Goal: Transaction & Acquisition: Book appointment/travel/reservation

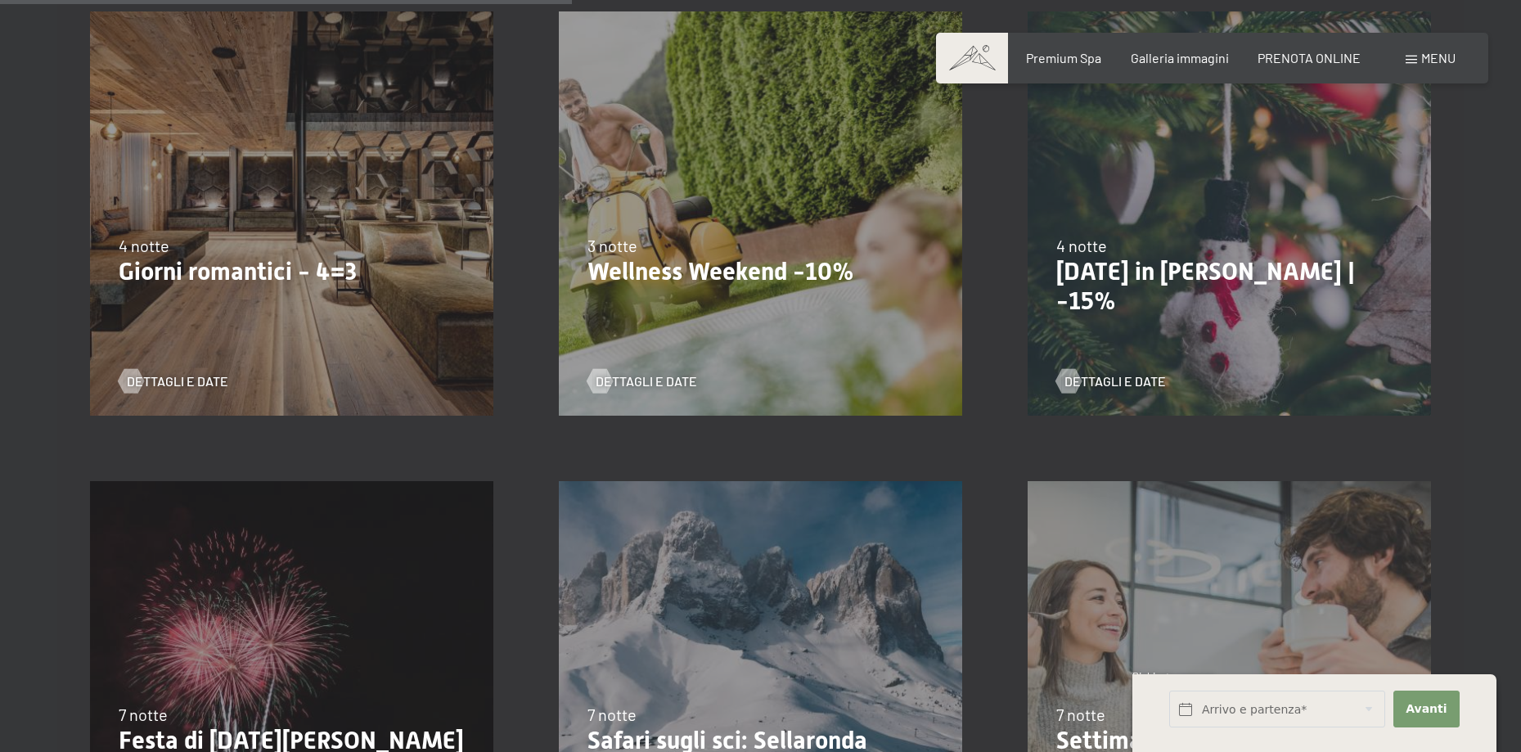
scroll to position [1393, 0]
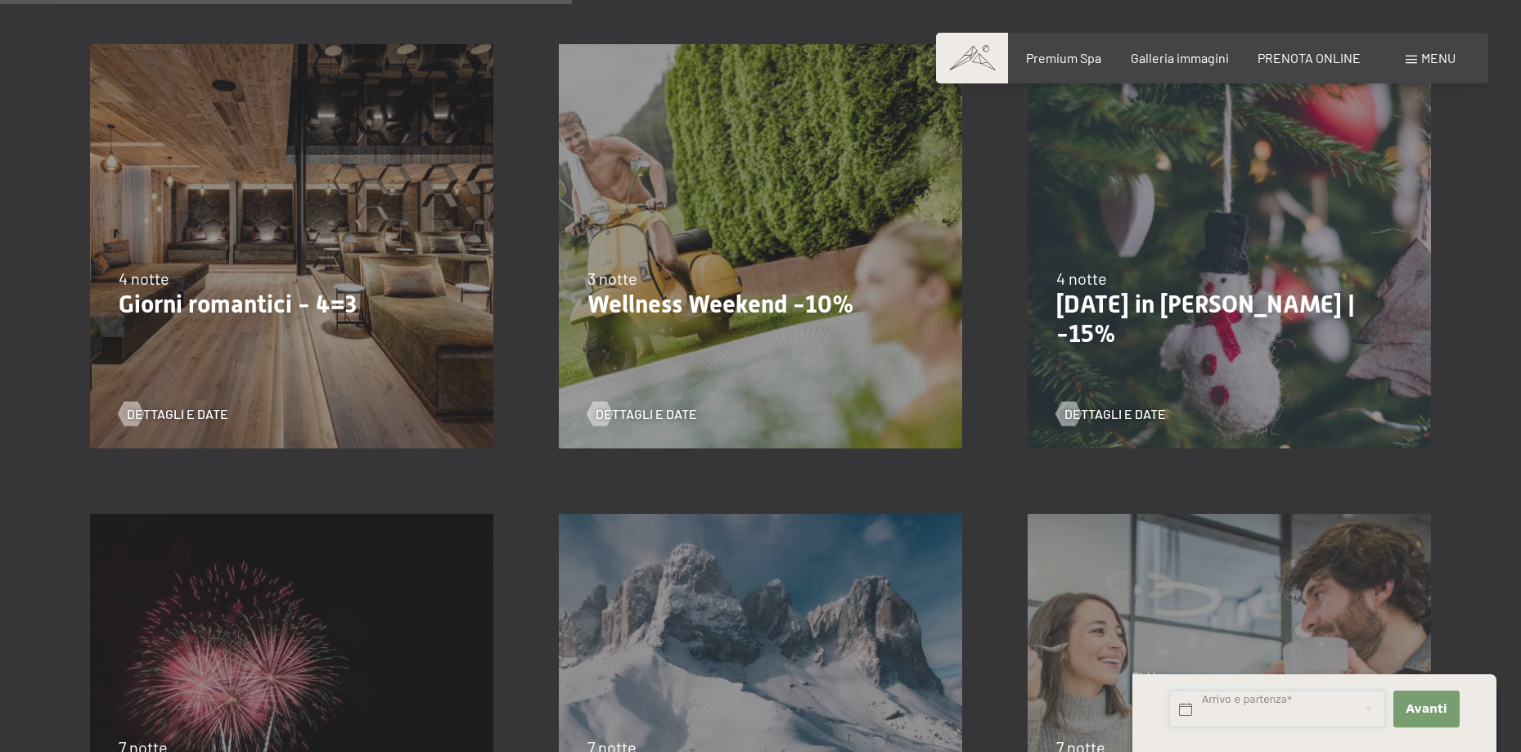
click at [1183, 710] on input "text" at bounding box center [1277, 709] width 216 height 37
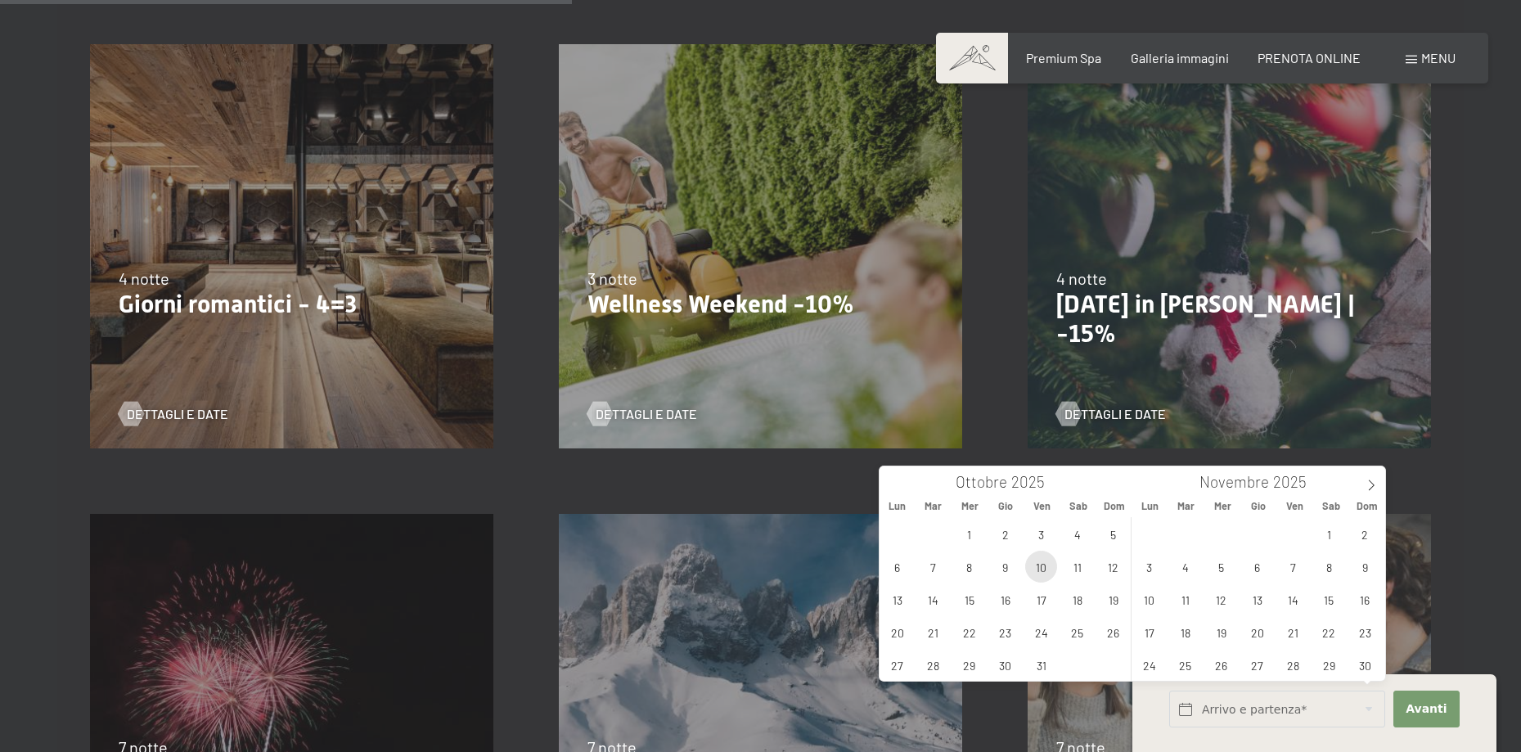
click at [1042, 569] on span "10" at bounding box center [1041, 567] width 32 height 32
click at [1117, 575] on span "12" at bounding box center [1113, 567] width 32 height 32
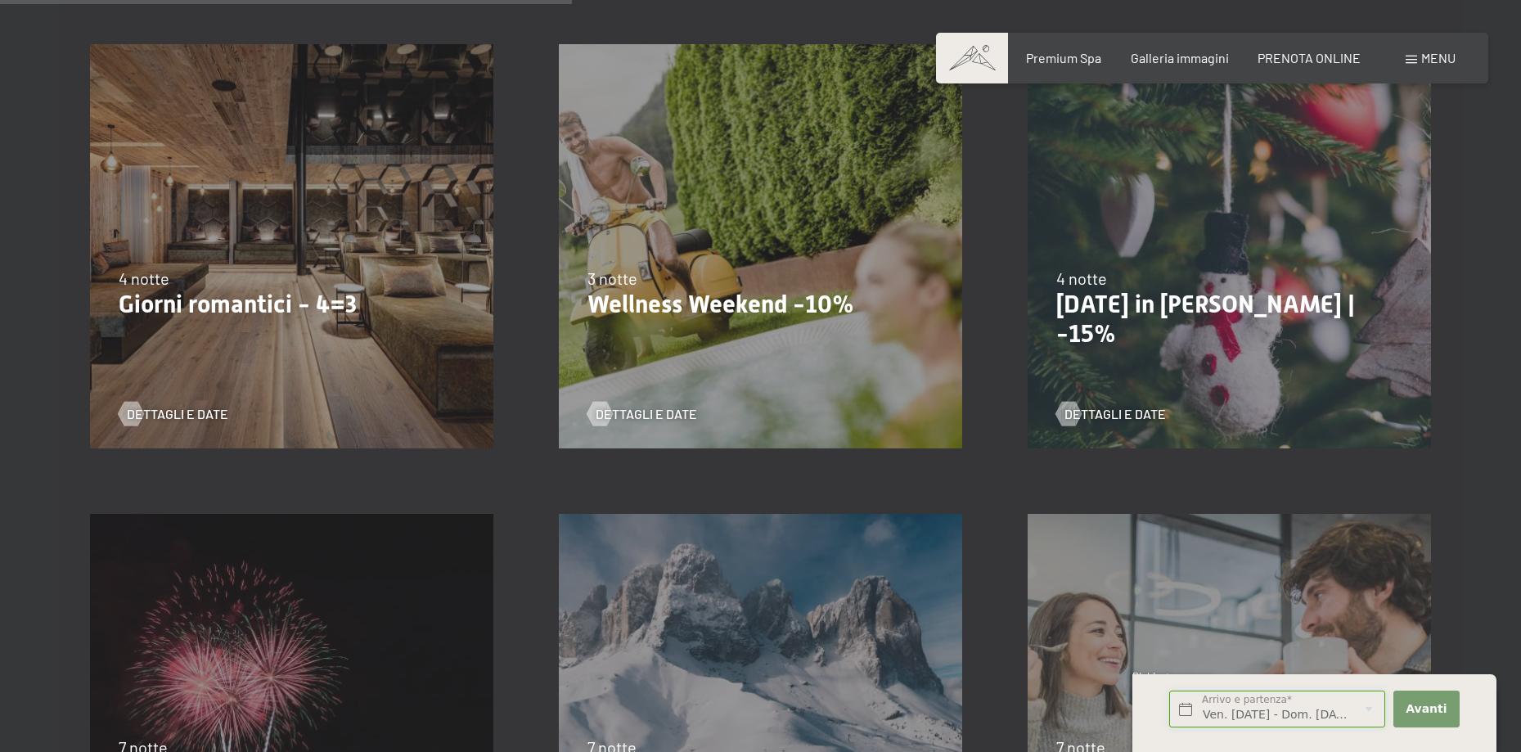
click at [1226, 712] on input "Ven. 10/10/2025 - Dom. 12/10/2025" at bounding box center [1277, 709] width 216 height 37
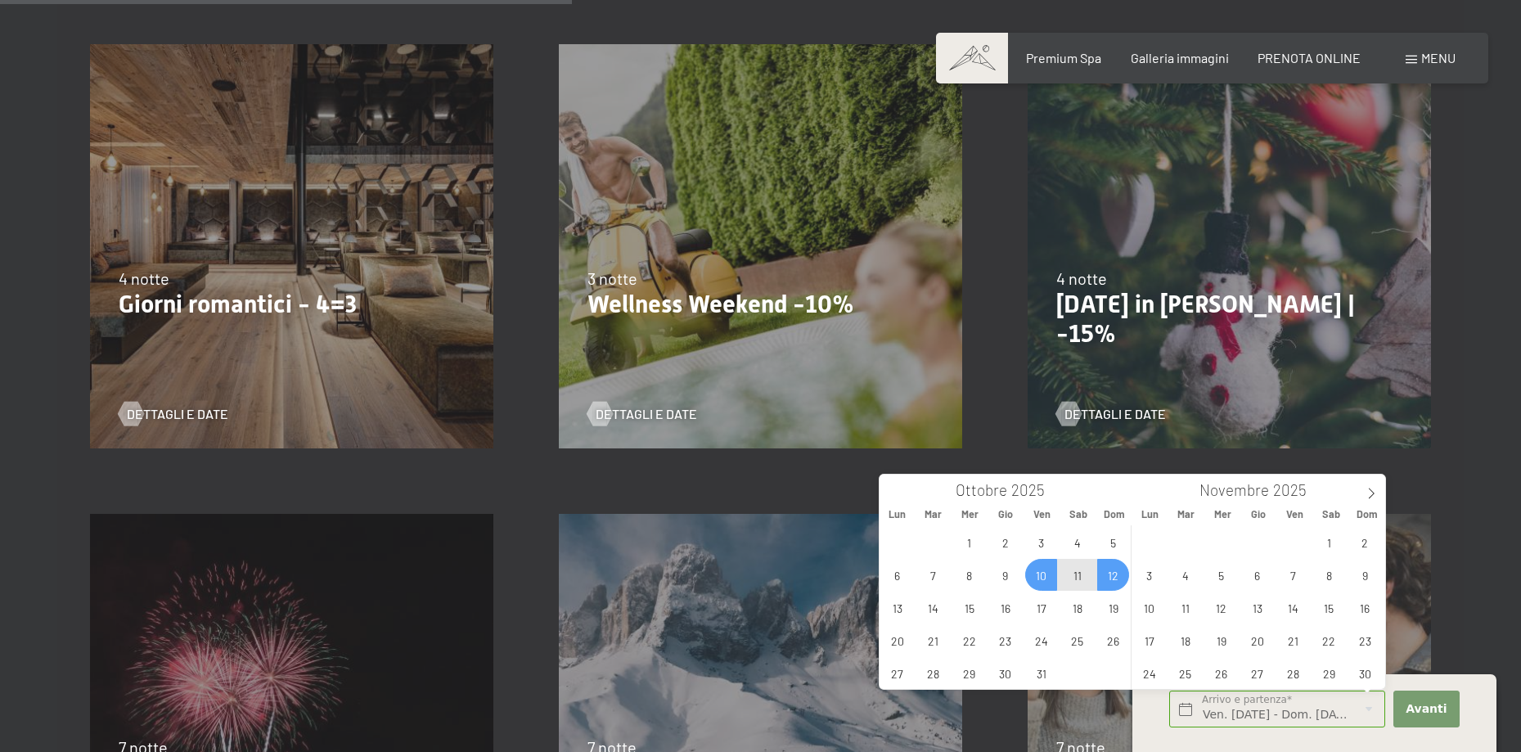
click at [1045, 580] on span "10" at bounding box center [1041, 575] width 32 height 32
click at [1116, 578] on span "12" at bounding box center [1113, 575] width 32 height 32
type input "Ven. 10/10/2025 - Dom. 12/10/2025"
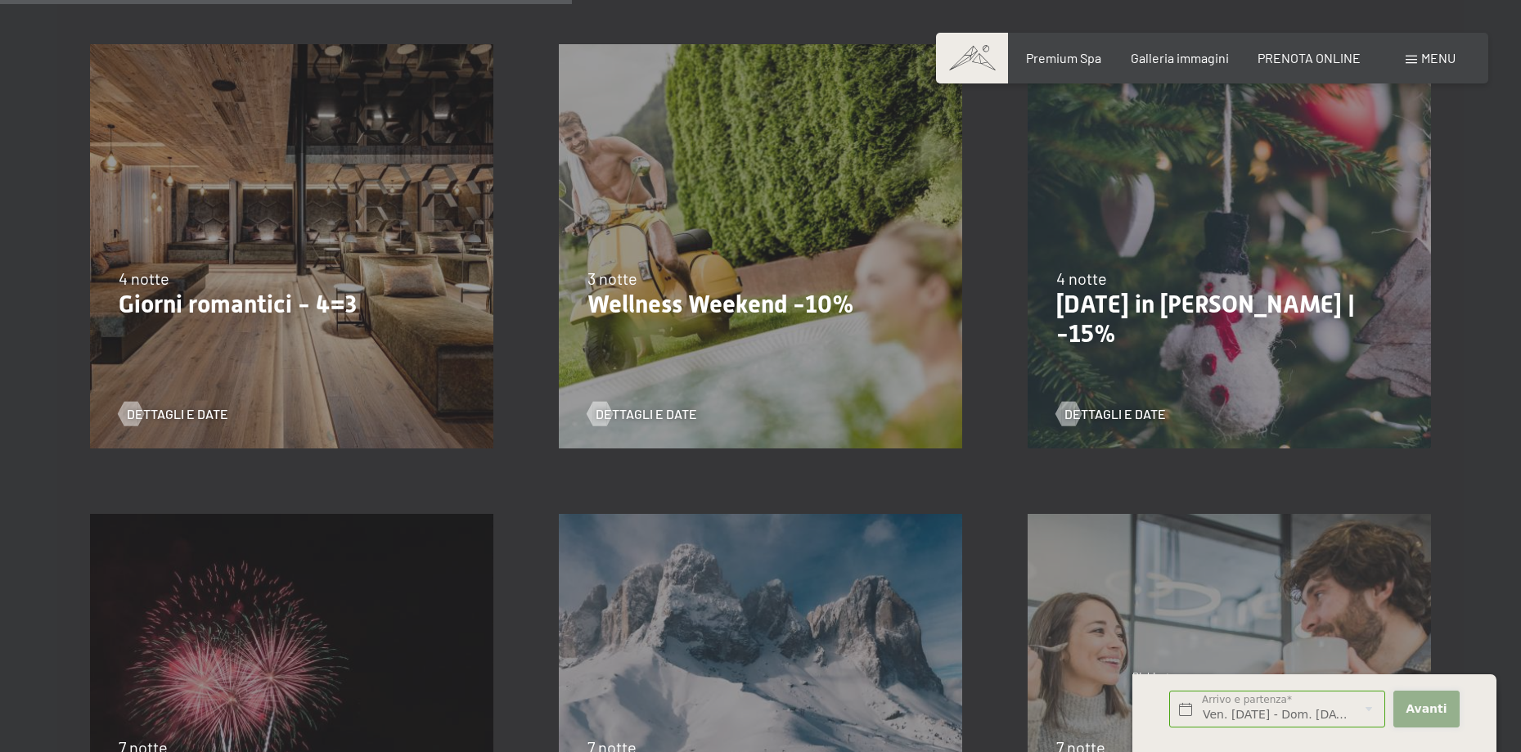
click at [1437, 713] on span "Avanti" at bounding box center [1426, 709] width 41 height 16
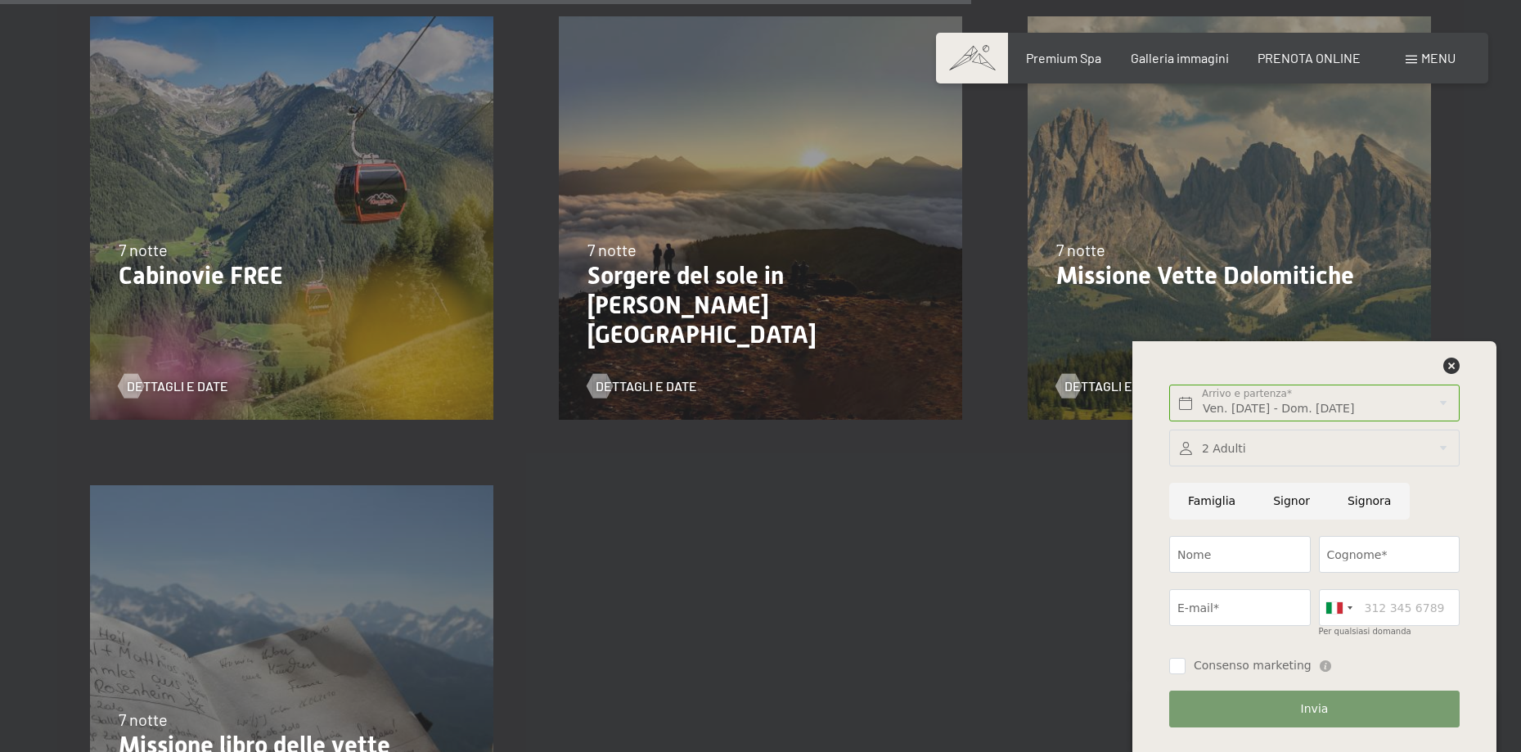
scroll to position [2368, 0]
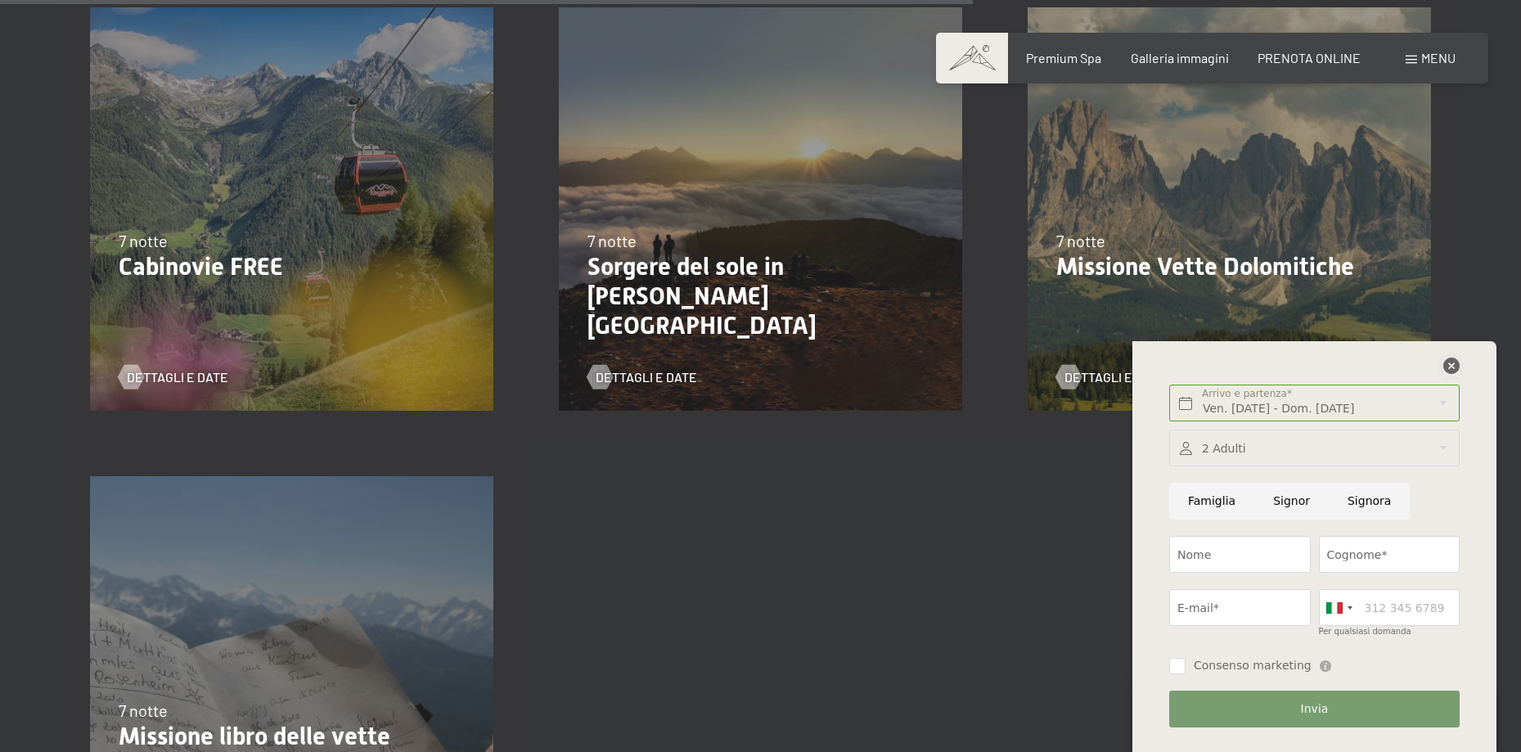
click at [1455, 366] on icon at bounding box center [1451, 366] width 16 height 16
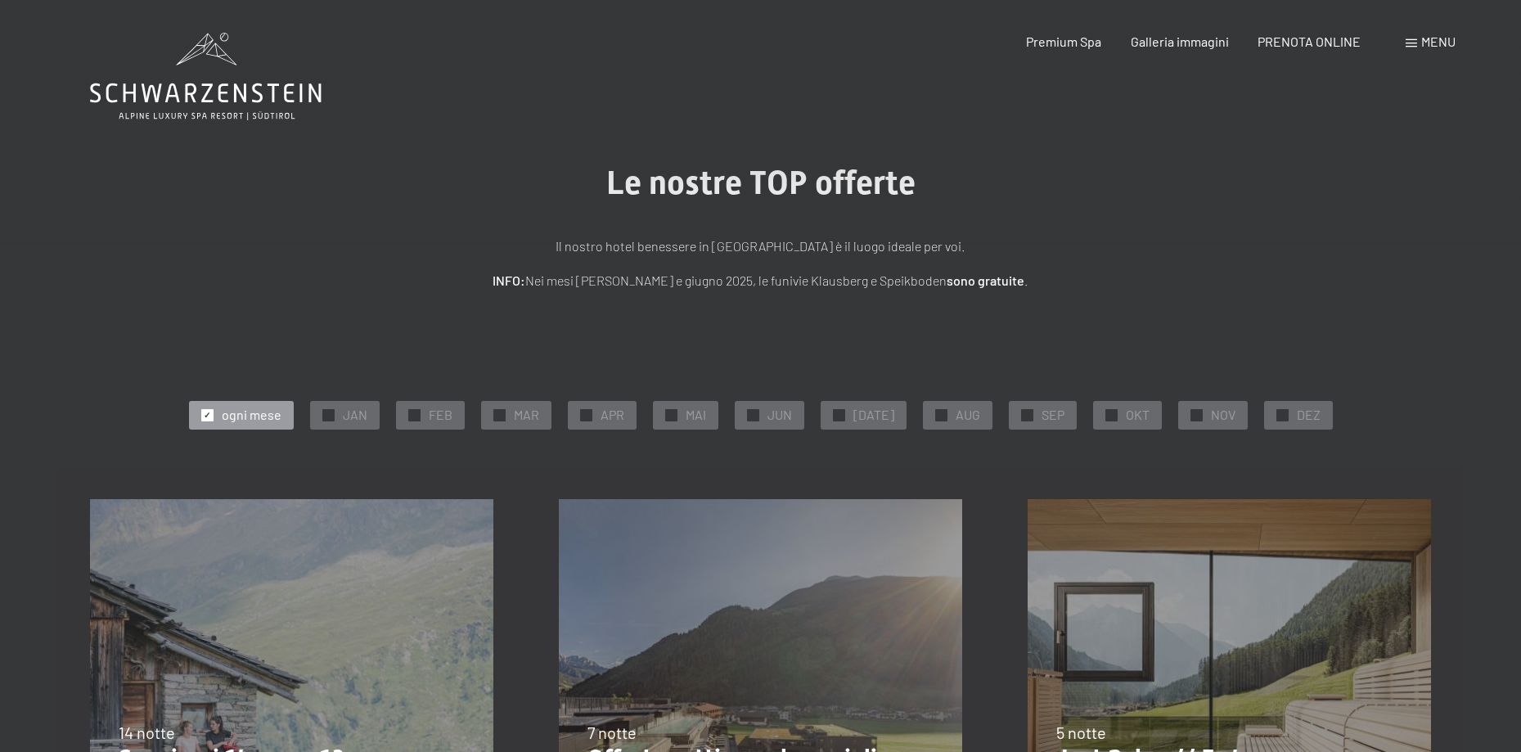
scroll to position [0, 0]
click at [1323, 39] on span "PRENOTA ONLINE" at bounding box center [1309, 39] width 103 height 16
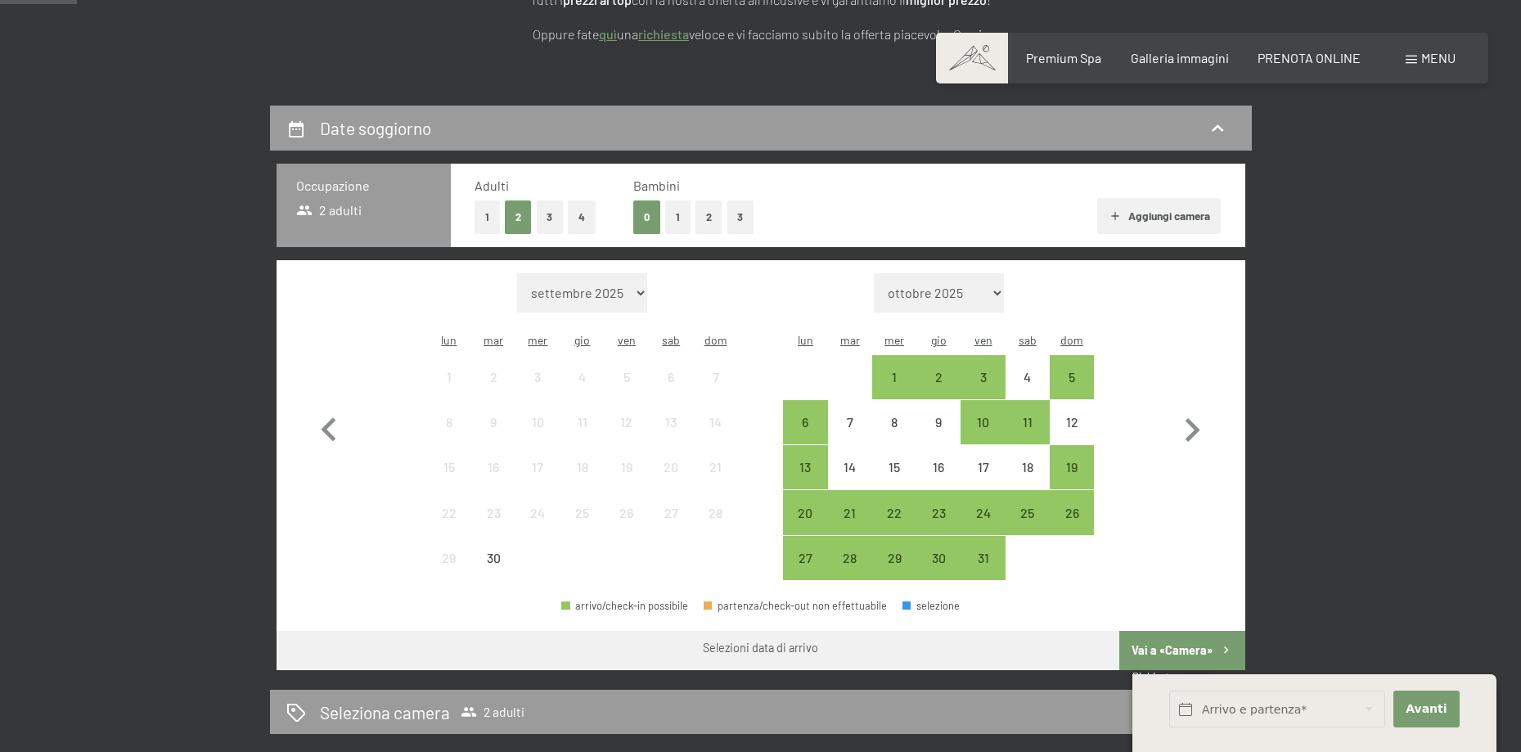
scroll to position [300, 0]
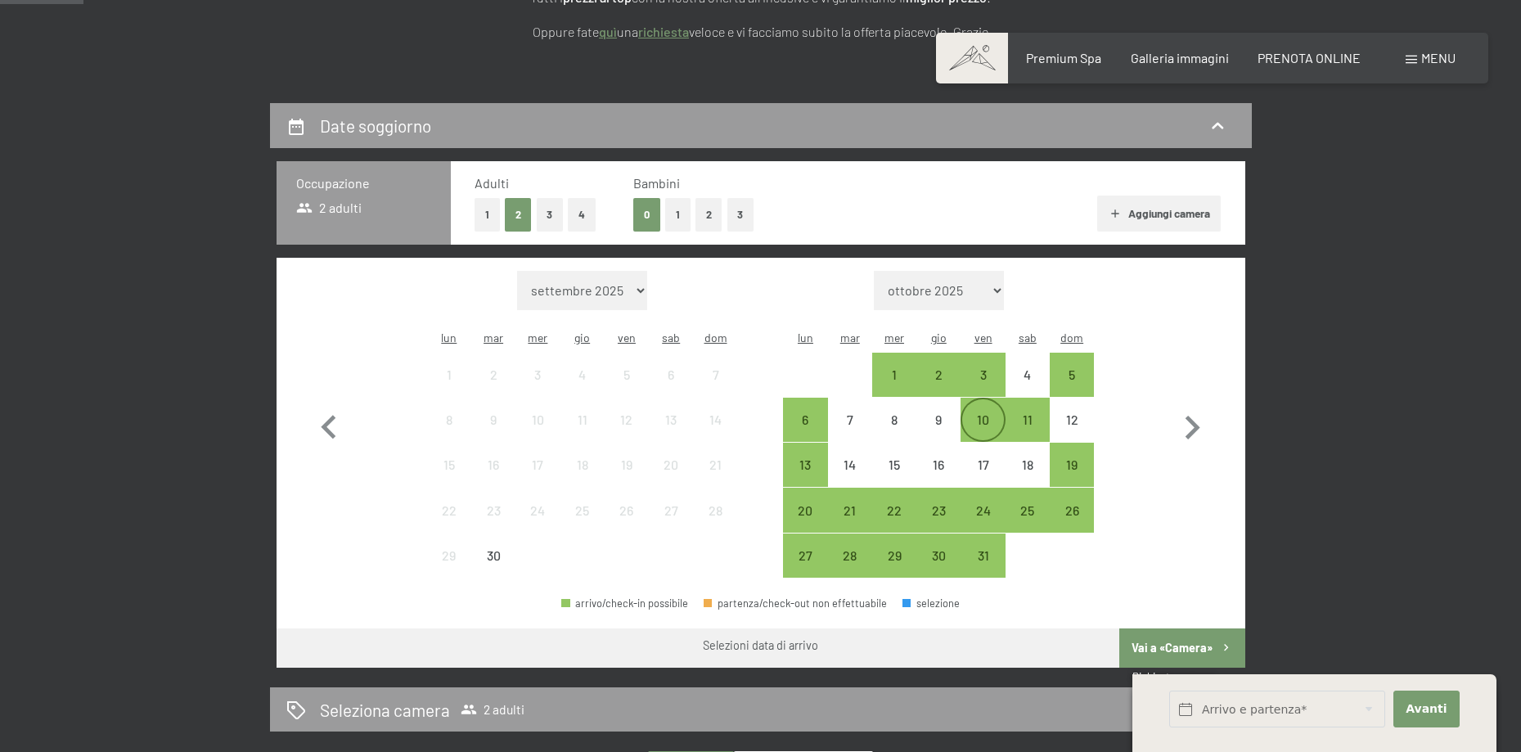
click at [986, 413] on div "10" at bounding box center [982, 433] width 41 height 41
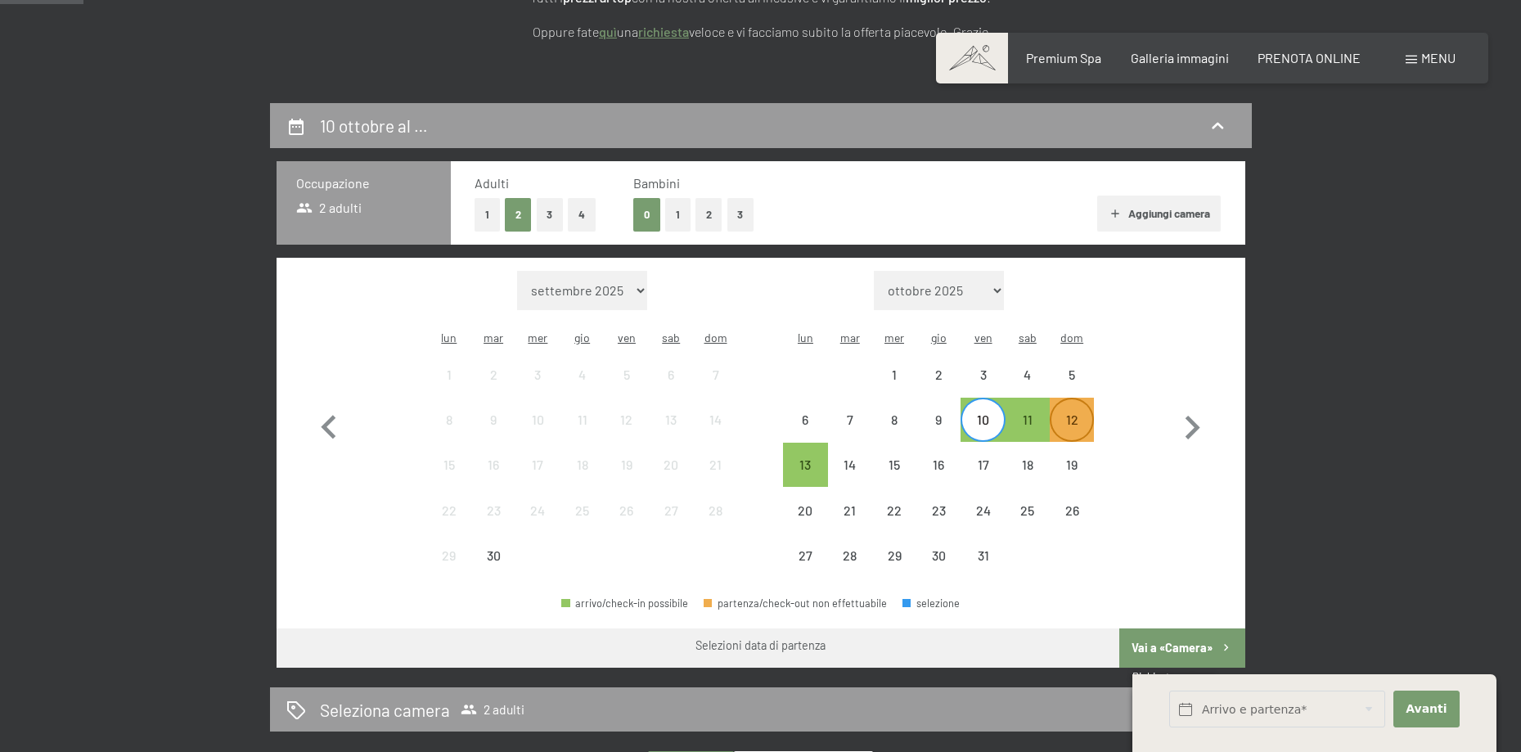
click at [1082, 413] on div "12" at bounding box center [1071, 433] width 41 height 41
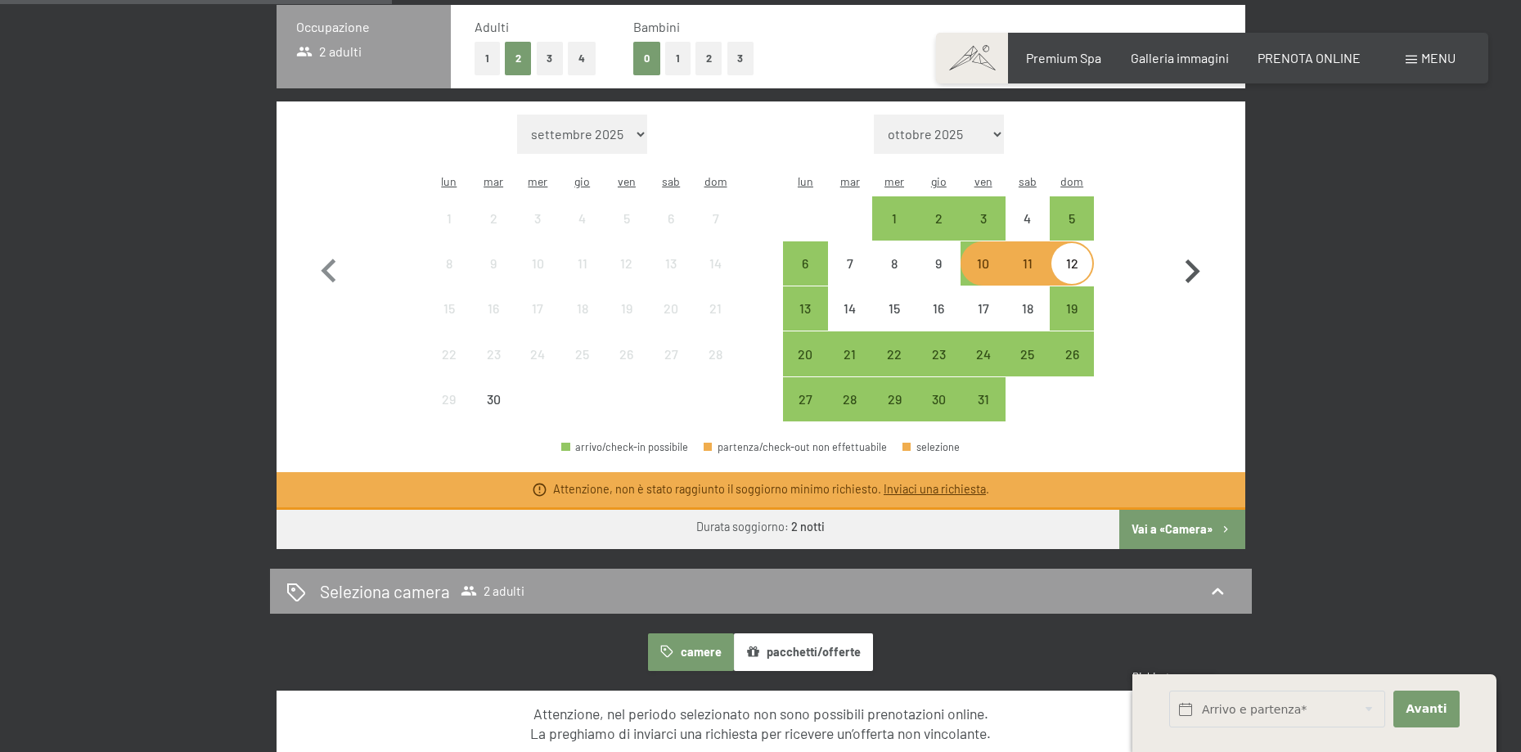
scroll to position [454, 0]
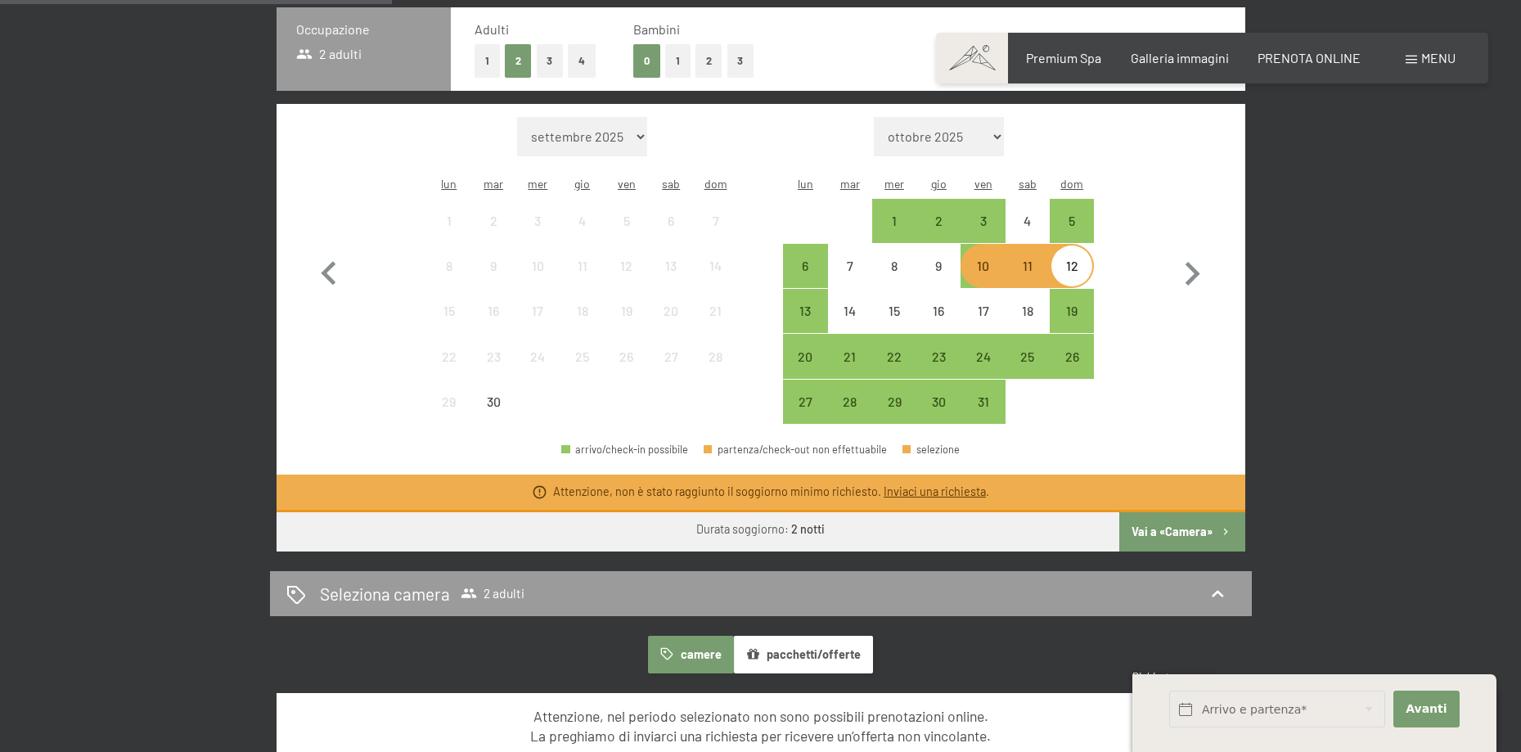
click at [1202, 512] on button "Vai a «Camera»" at bounding box center [1181, 531] width 125 height 39
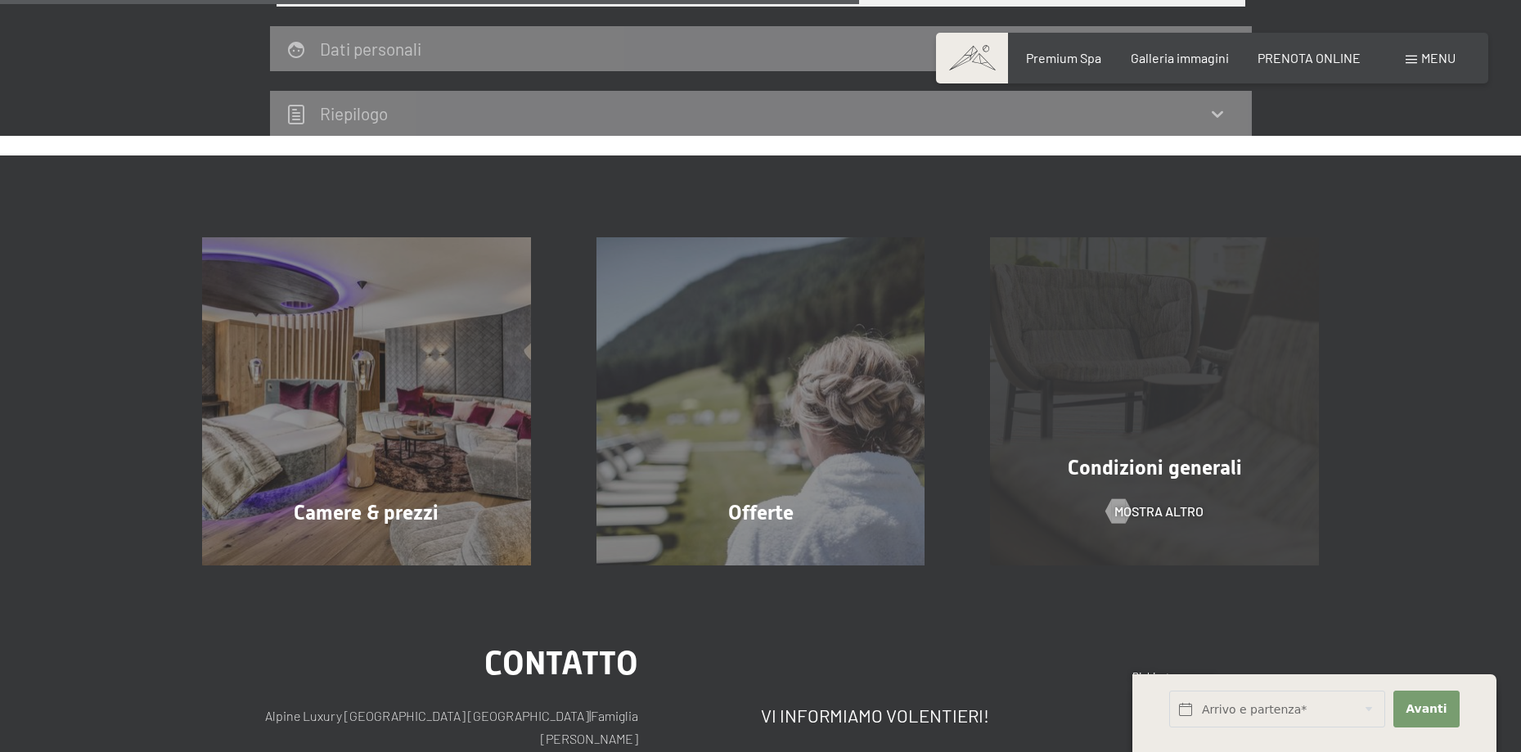
scroll to position [736, 0]
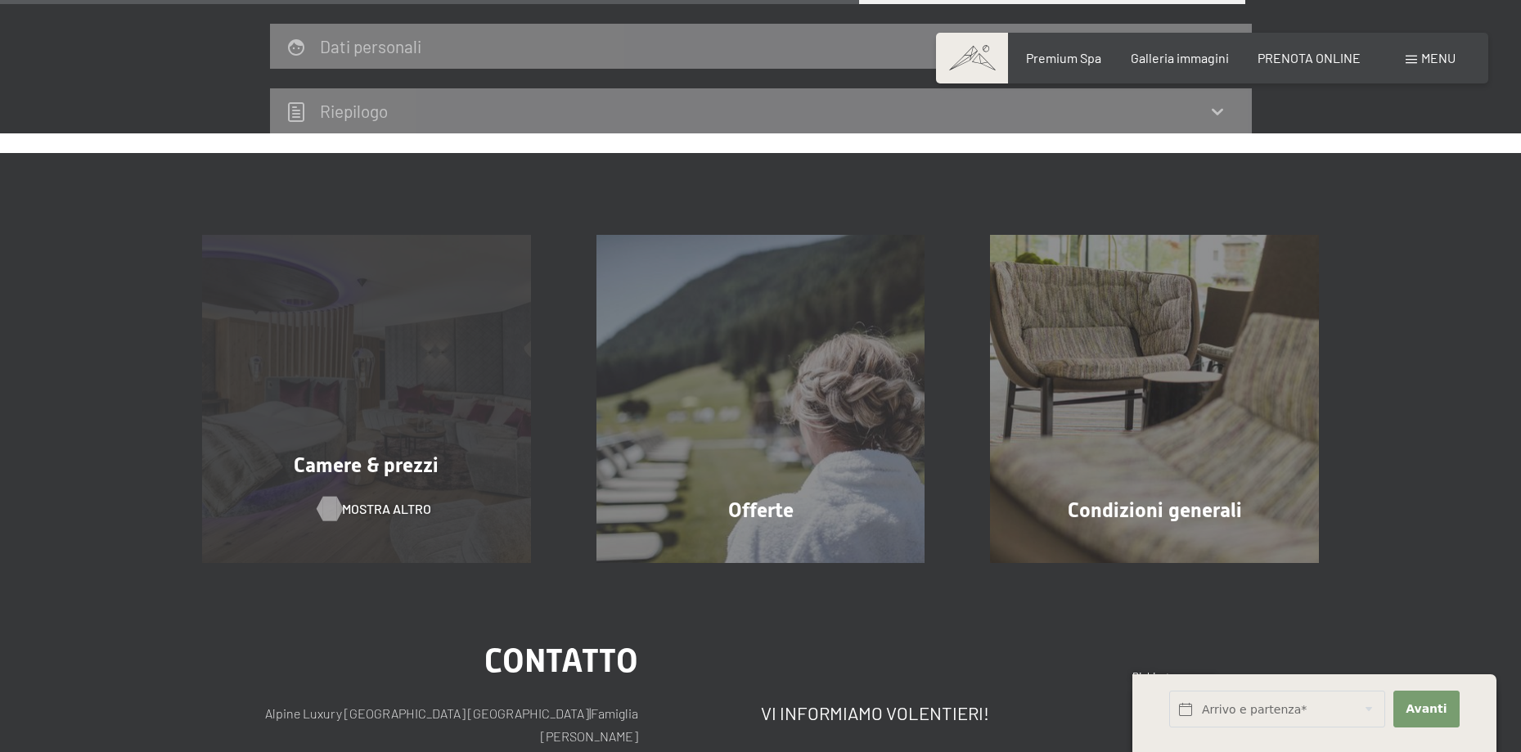
click at [384, 502] on span "mostra altro" at bounding box center [386, 509] width 89 height 18
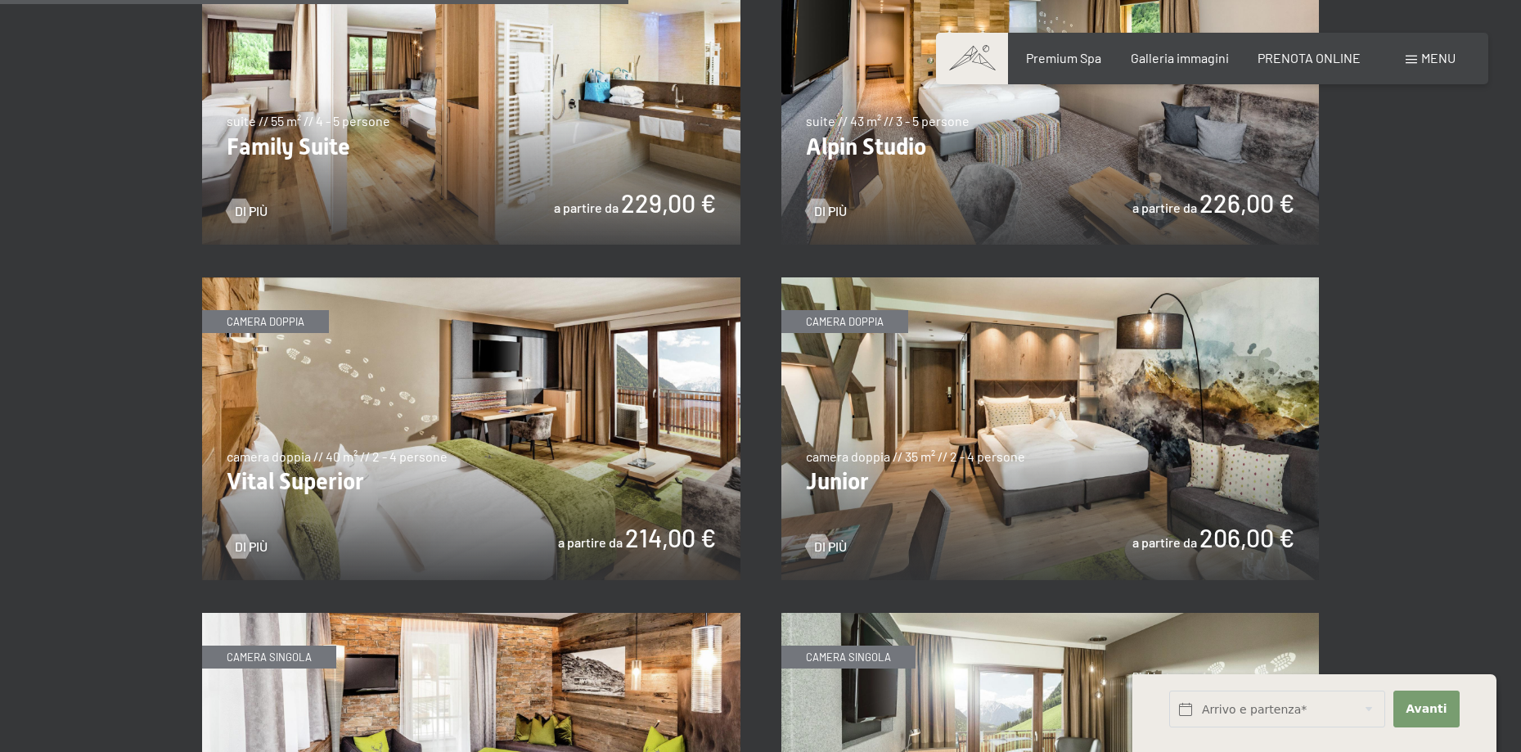
scroll to position [2125, 0]
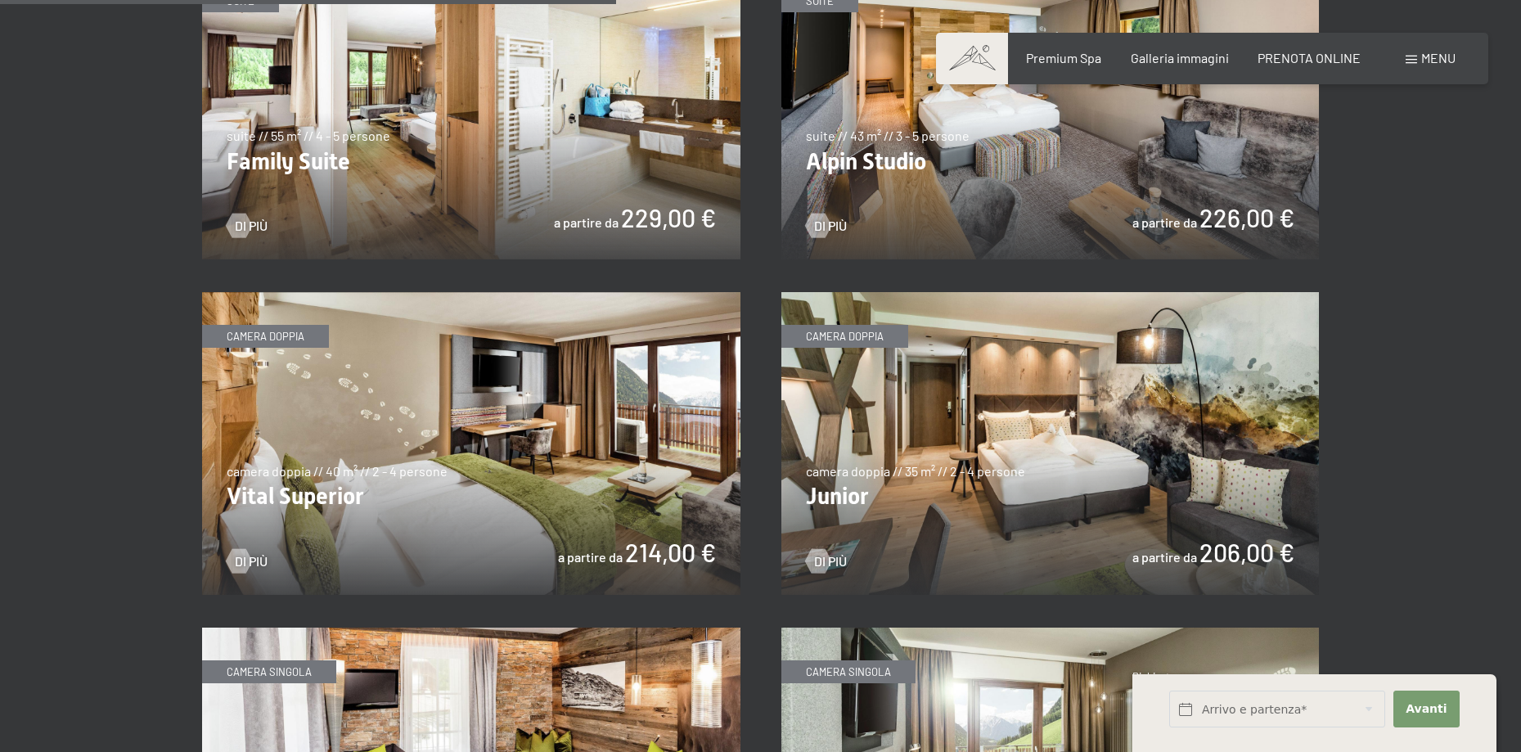
click at [1088, 391] on img at bounding box center [1050, 443] width 538 height 303
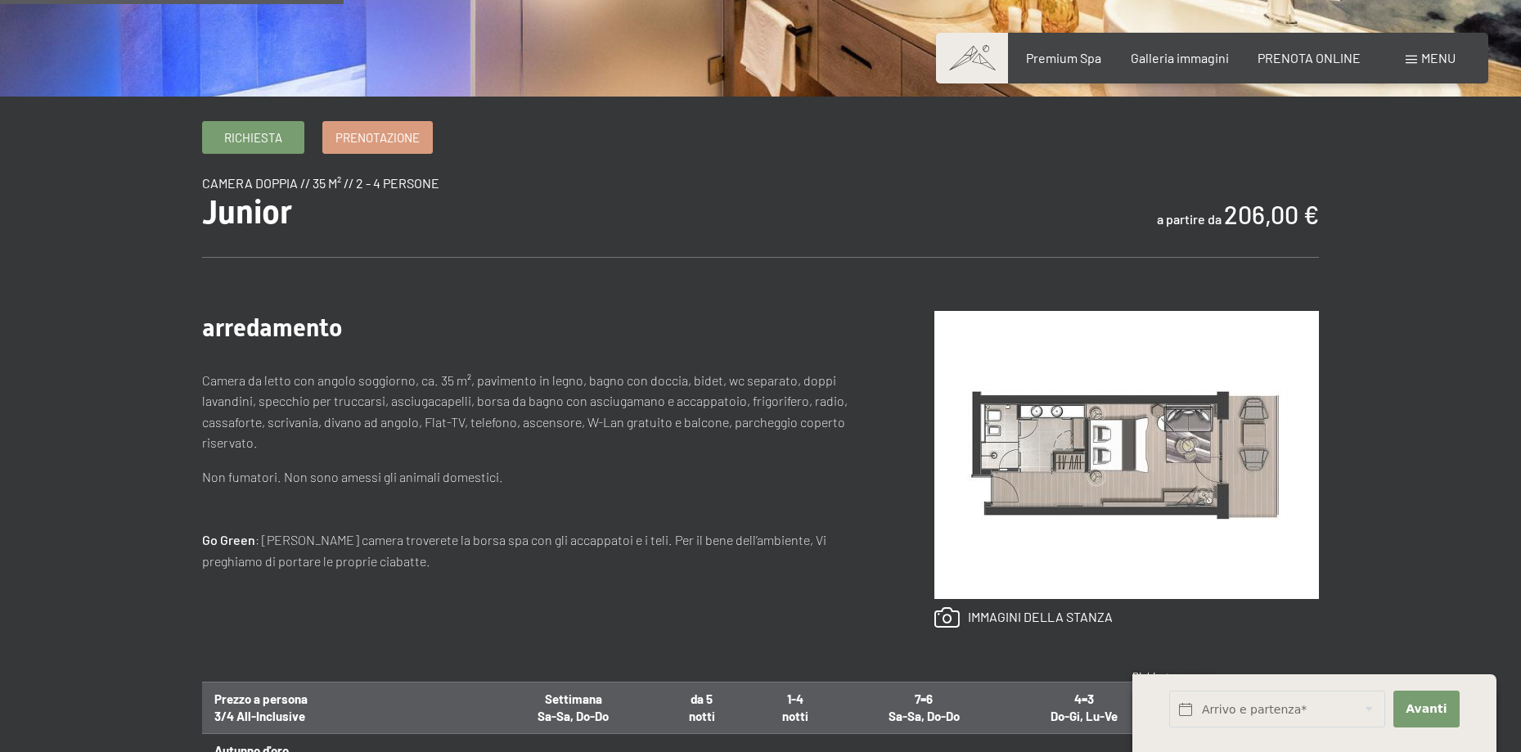
scroll to position [465, 0]
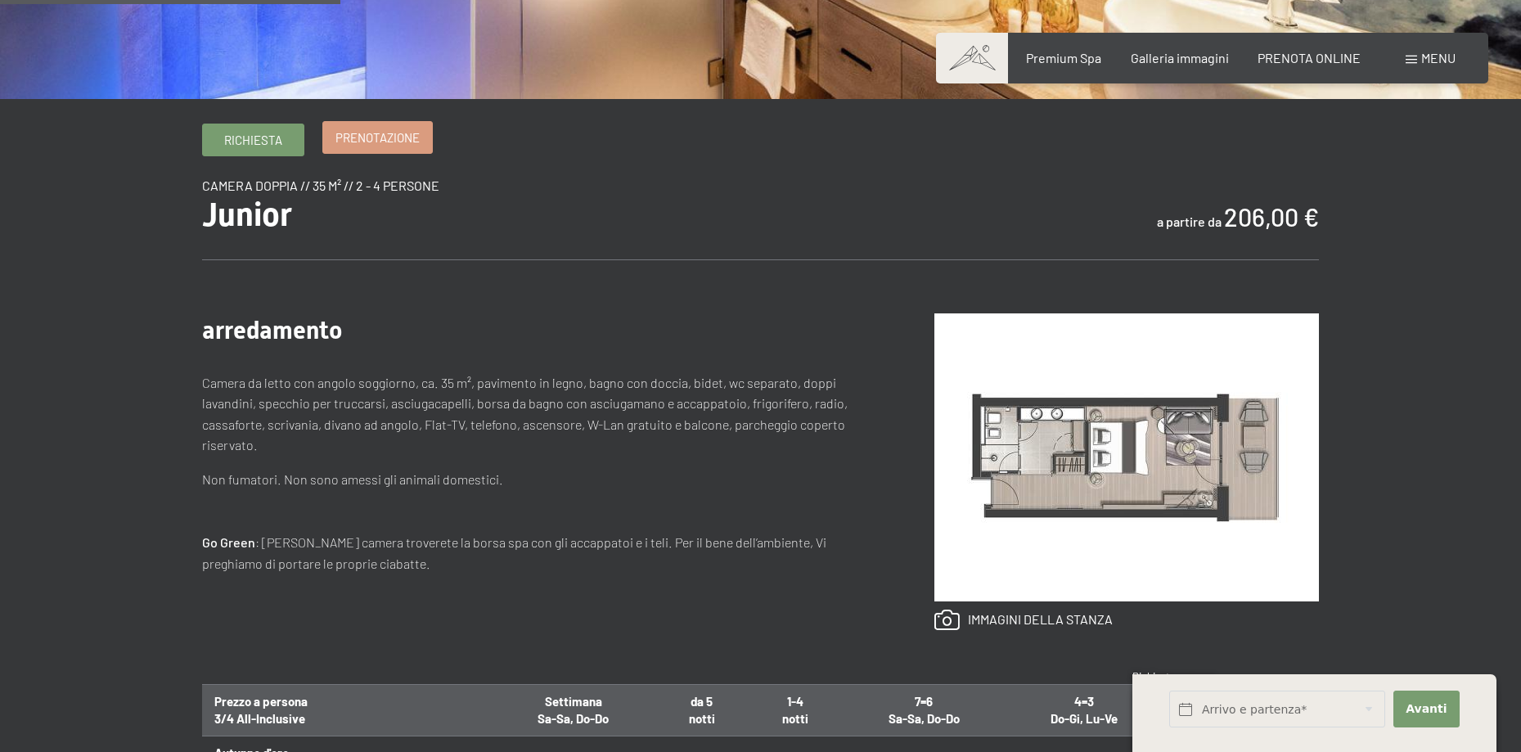
click at [403, 137] on span "Prenotazione" at bounding box center [377, 137] width 84 height 17
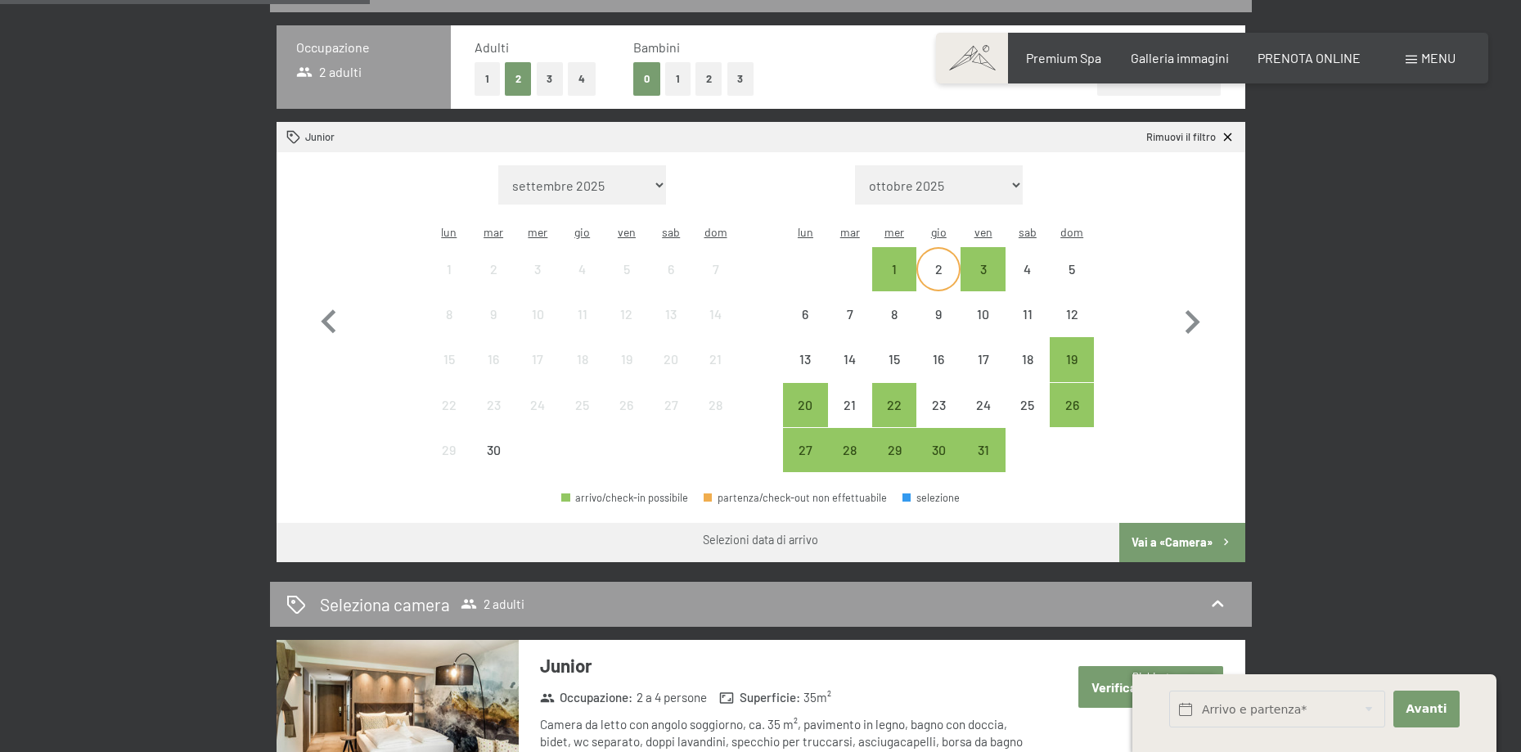
scroll to position [439, 0]
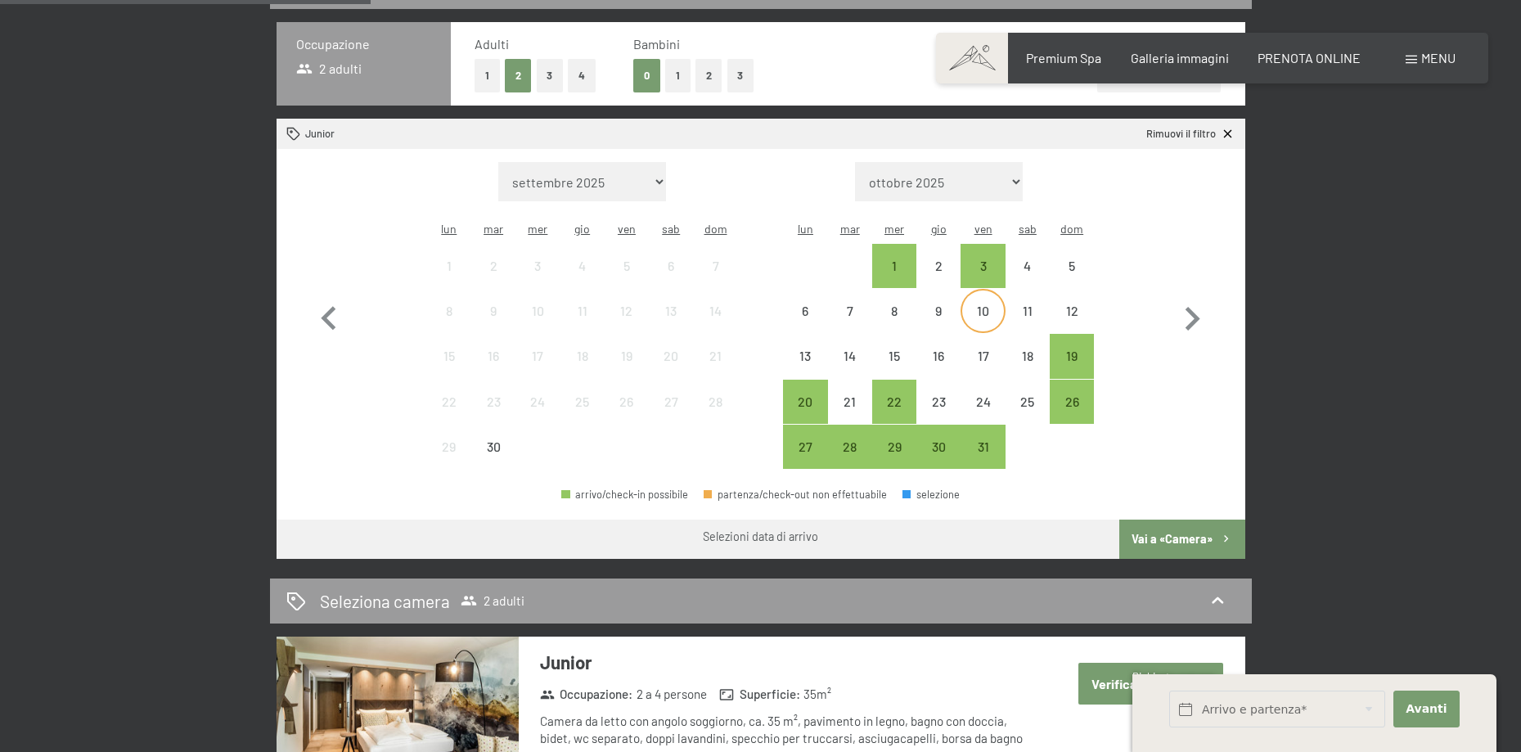
click at [986, 304] on div "10" at bounding box center [982, 324] width 41 height 41
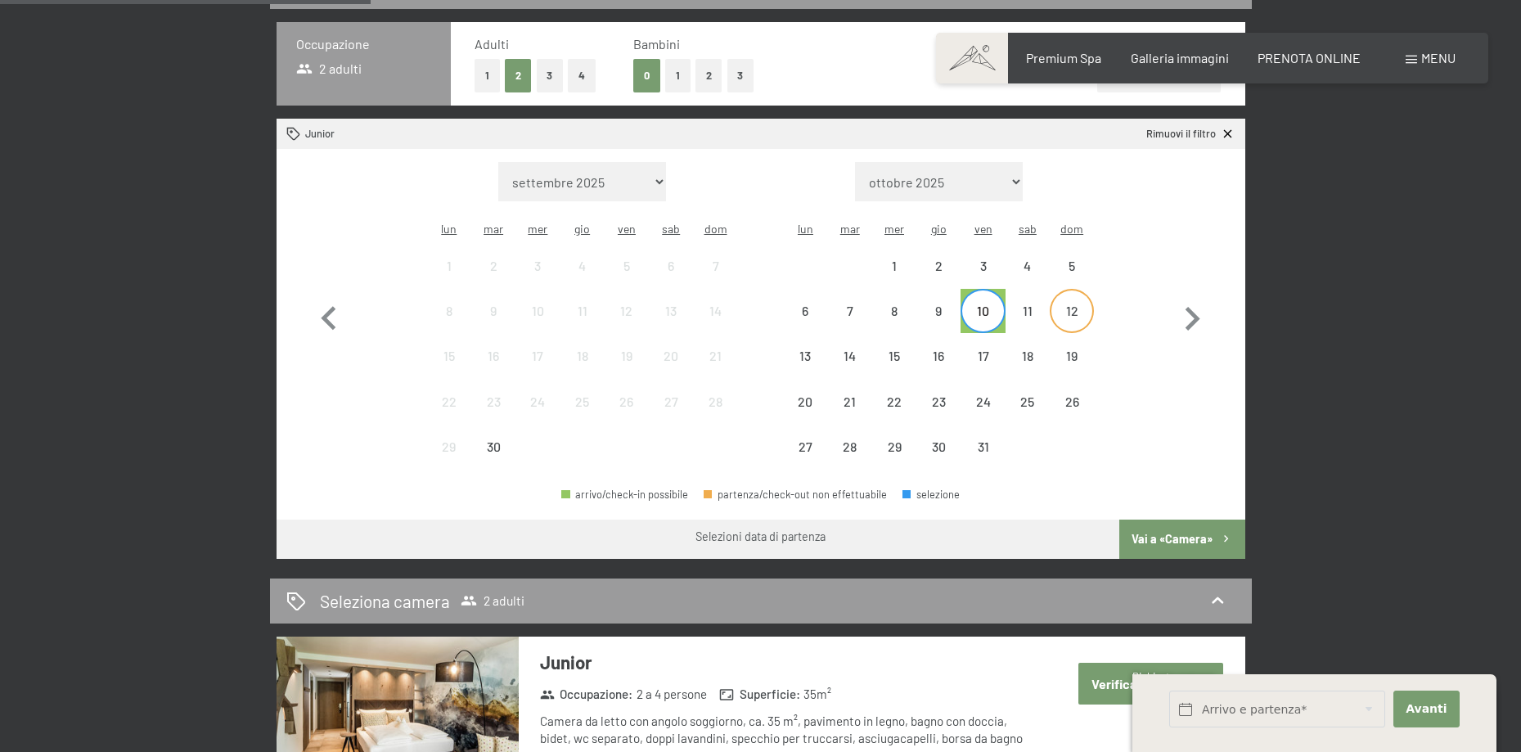
click at [1073, 304] on div "12" at bounding box center [1071, 324] width 41 height 41
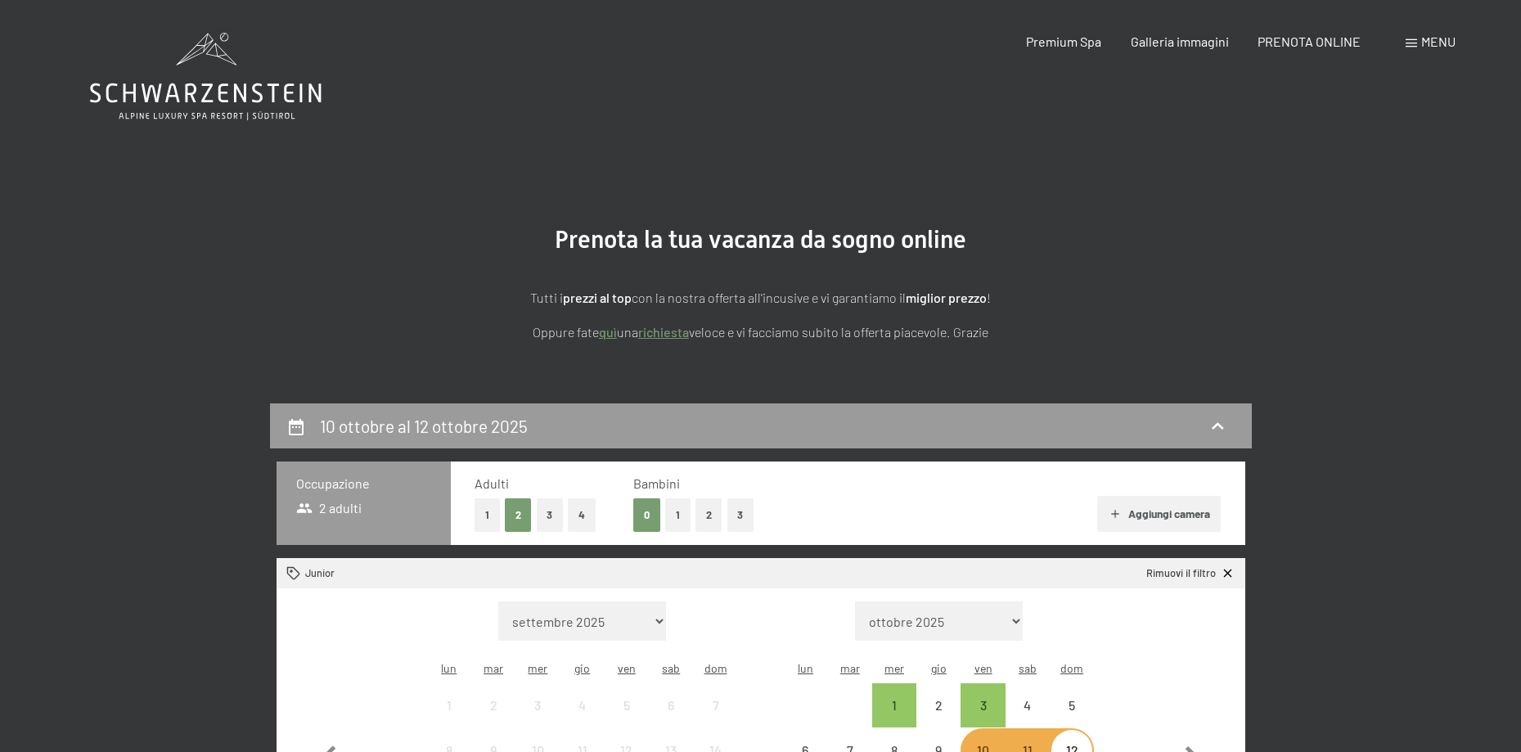
scroll to position [0, 0]
